Goal: Transaction & Acquisition: Register for event/course

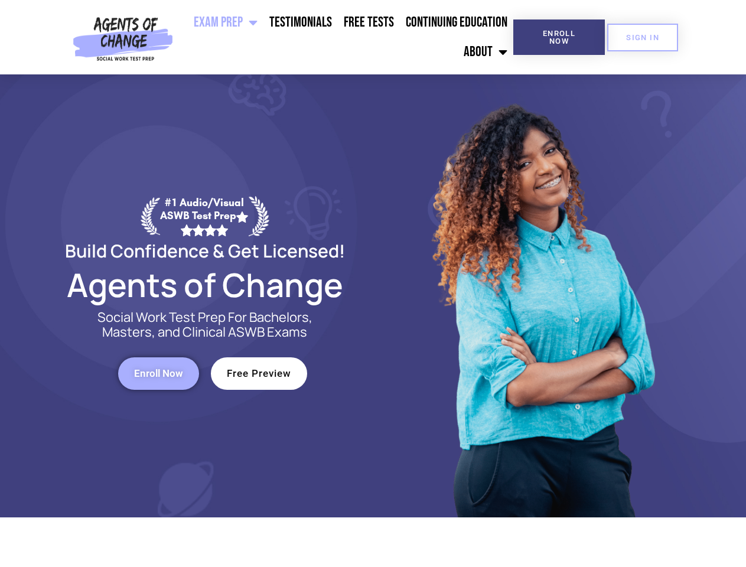
click at [373, 284] on div at bounding box center [541, 295] width 337 height 443
click at [346, 37] on ul "Exam Prep BSW Exam Prep: ASWB Bachelors Level Exam LMSW Exam Prep: ASWB Masters…" at bounding box center [346, 37] width 336 height 59
click at [559, 37] on span "Enroll Now" at bounding box center [559, 37] width 54 height 15
click at [643, 37] on span "SIGN IN" at bounding box center [642, 38] width 33 height 8
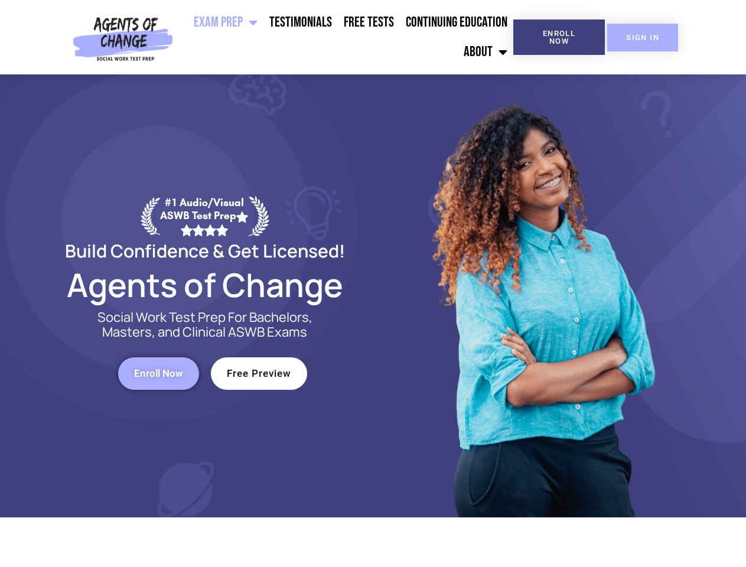
click at [643, 37] on span "SIGN IN" at bounding box center [642, 38] width 33 height 8
click at [158, 373] on span "Enroll Now" at bounding box center [158, 374] width 49 height 10
click at [259, 373] on span "Free Preview" at bounding box center [259, 374] width 64 height 10
